Goal: Task Accomplishment & Management: Use online tool/utility

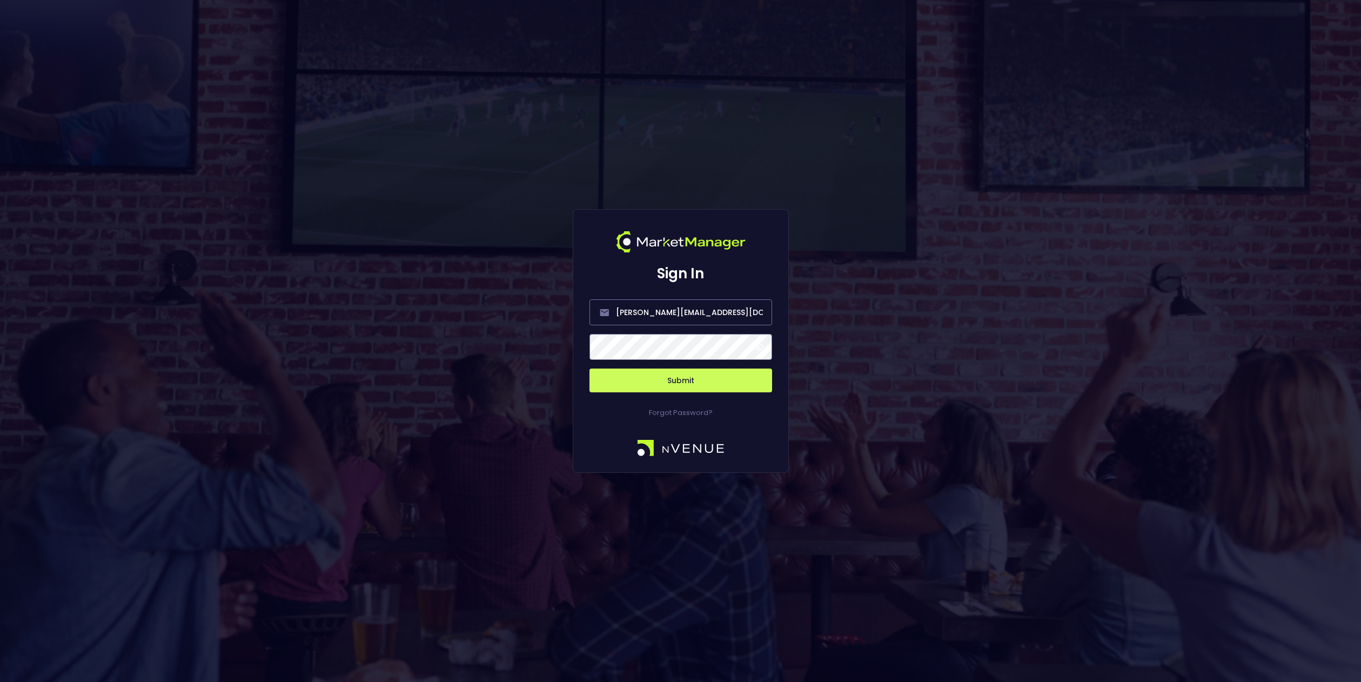
click at [759, 349] on span at bounding box center [759, 347] width 10 height 10
click at [709, 380] on button "Submit" at bounding box center [681, 381] width 183 height 24
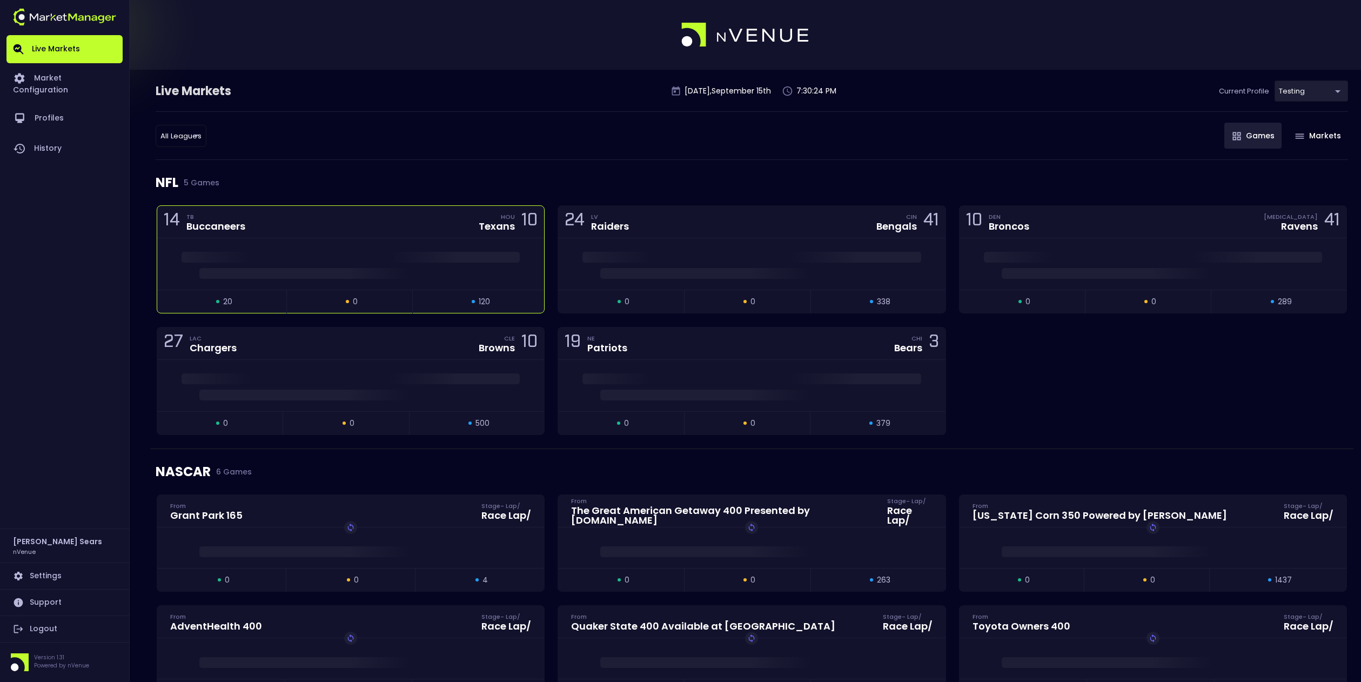
click at [438, 243] on div at bounding box center [350, 263] width 387 height 51
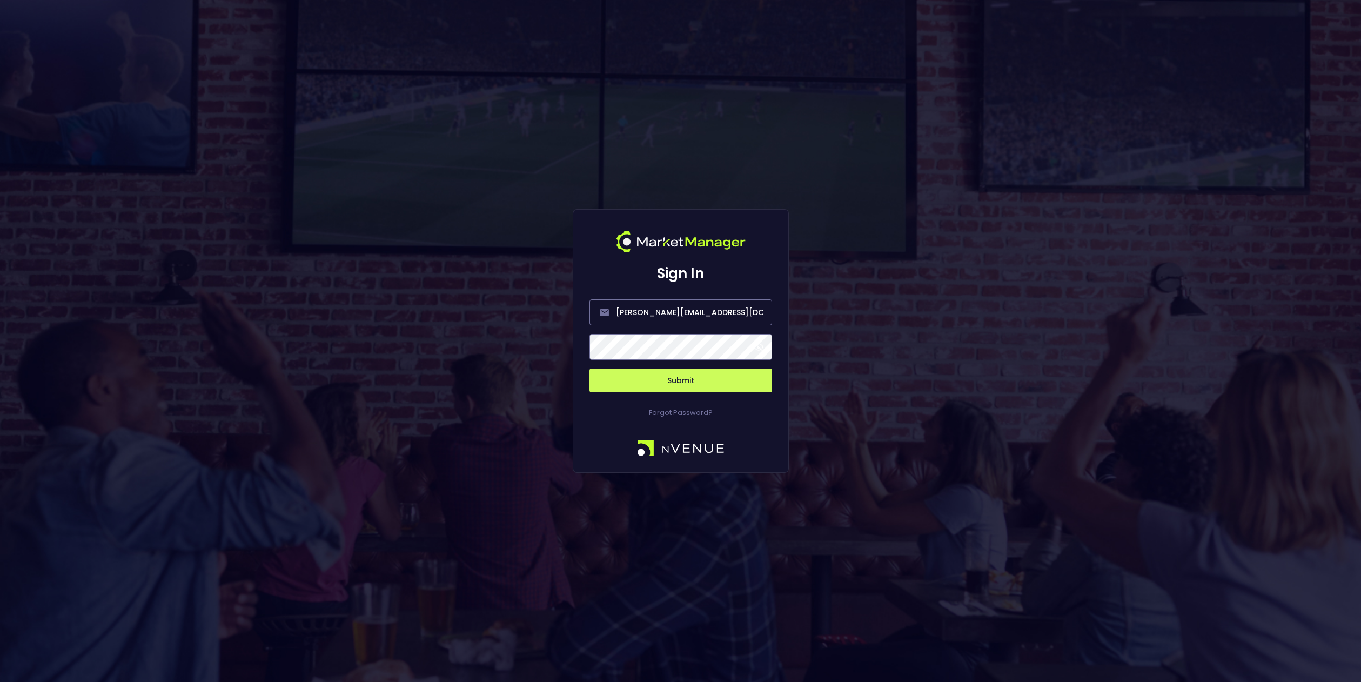
click at [762, 346] on span at bounding box center [759, 347] width 10 height 10
drag, startPoint x: 630, startPoint y: 313, endPoint x: 583, endPoint y: 312, distance: 47.6
click at [582, 312] on div "Sign In bruce.sears@nvenue.com Submit Forgot Password?" at bounding box center [681, 341] width 216 height 264
drag, startPoint x: 678, startPoint y: 311, endPoint x: 685, endPoint y: 330, distance: 20.2
click at [678, 311] on input "nvenue@nvenue.com" at bounding box center [681, 312] width 183 height 26
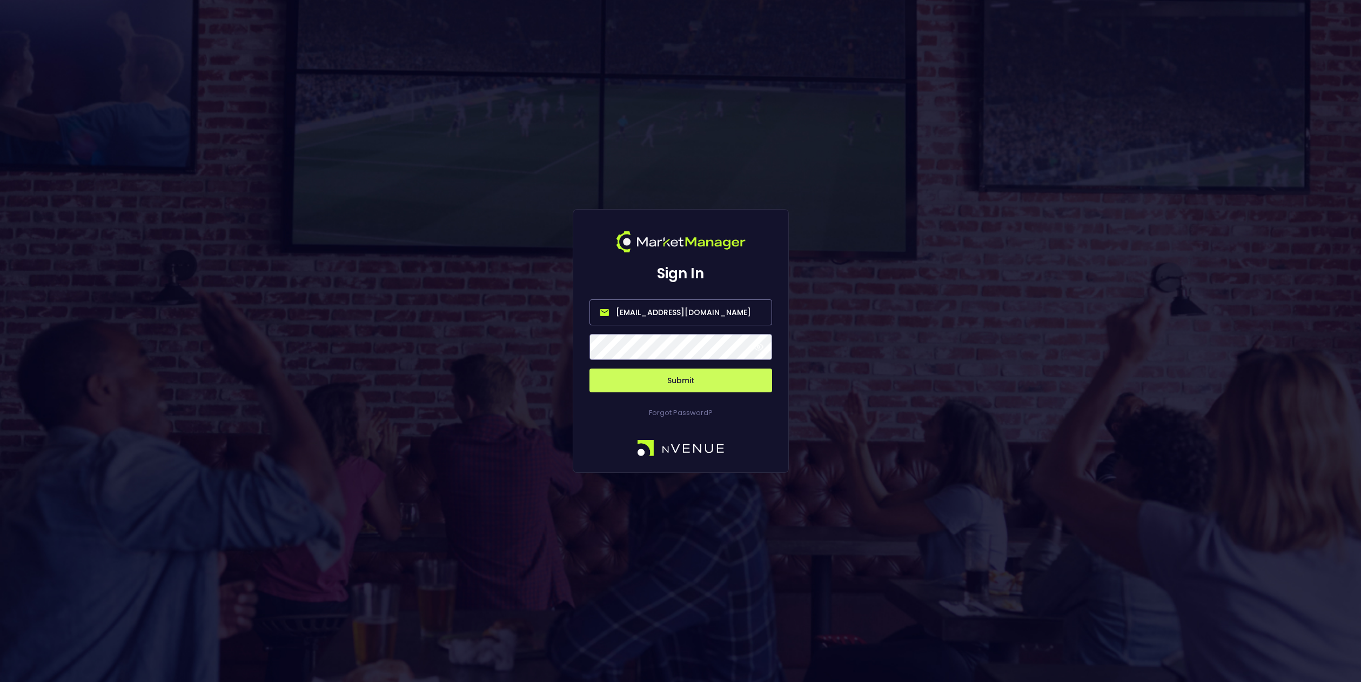
type input "nvenue@nvenuebetradar.com"
click at [675, 382] on button "Submit" at bounding box center [681, 381] width 183 height 24
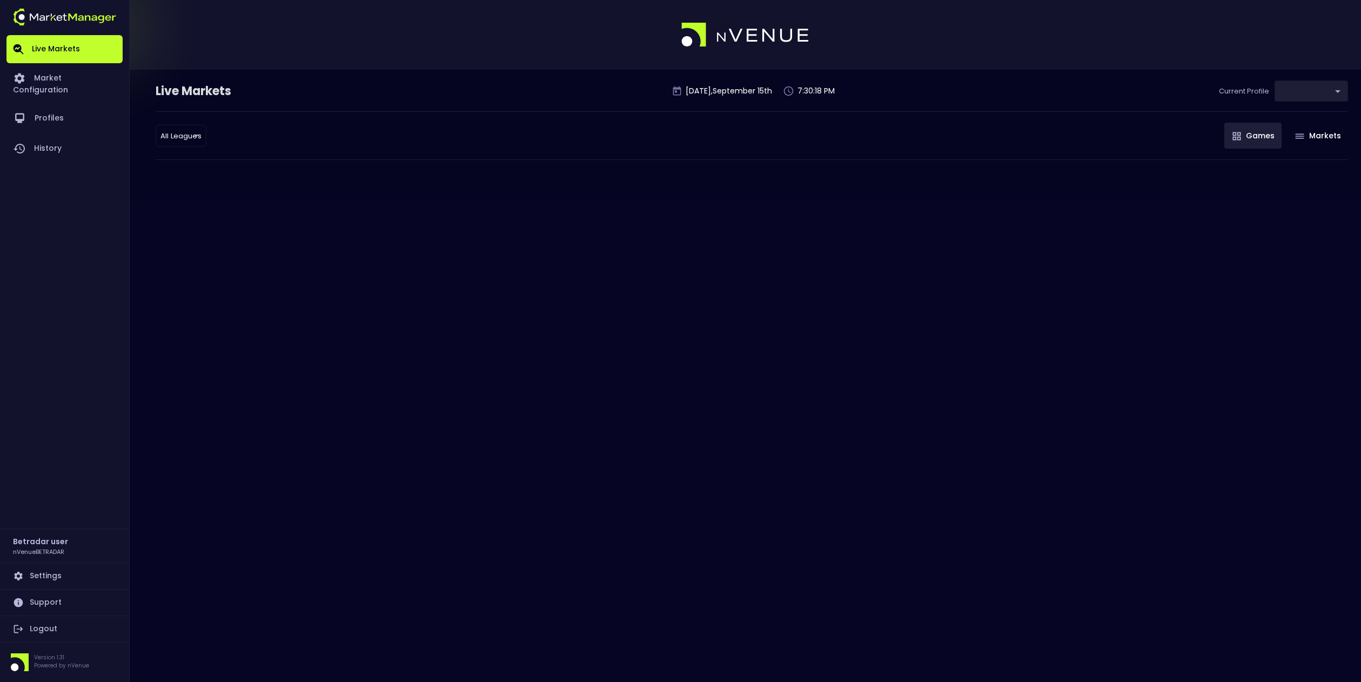
type input "2aa9daef-f03c-4b05-aaf3-b77c512ca207"
